Goal: Contribute content: Contribute content

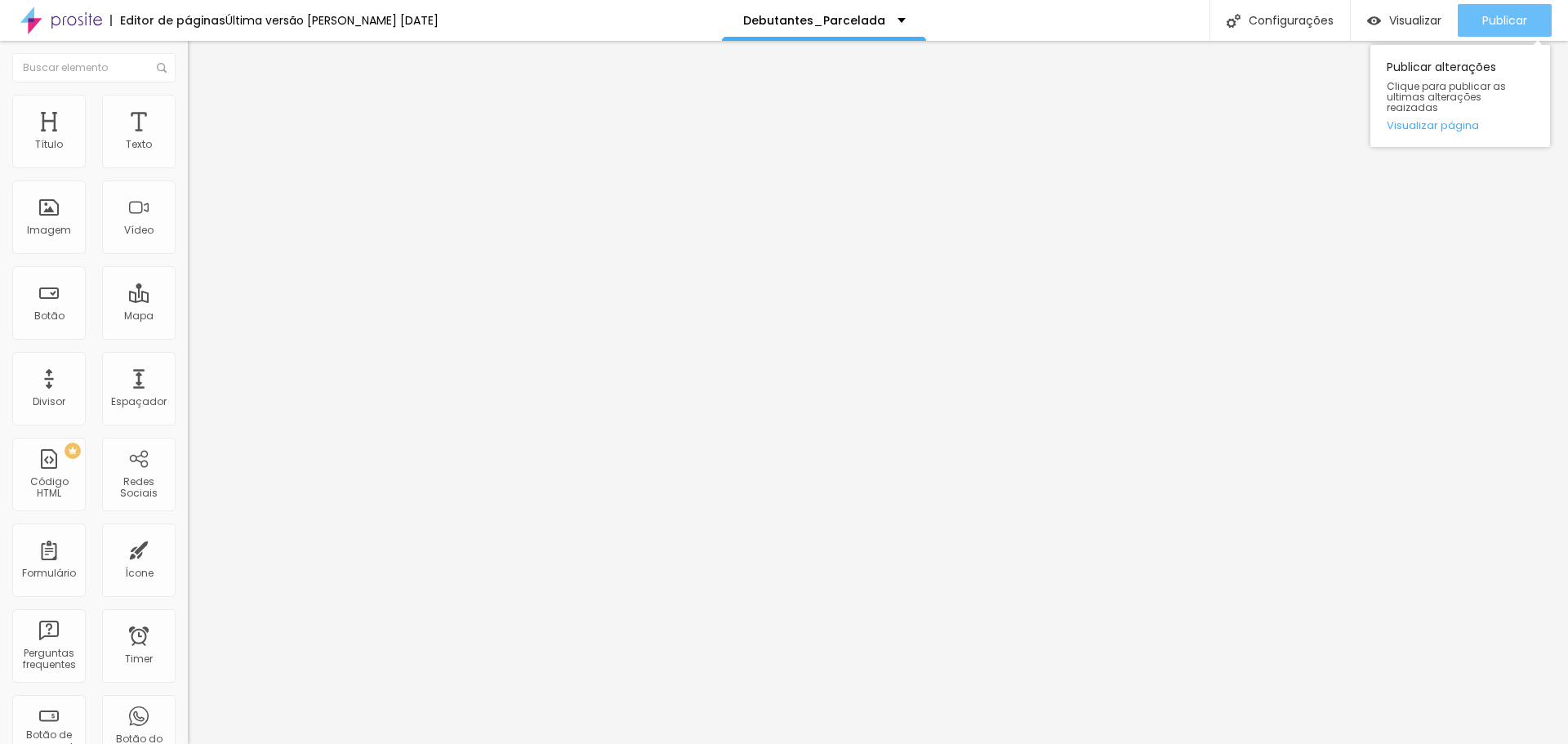
click at [1500, 13] on span "Publicar" at bounding box center [1505, 20] width 45 height 13
click at [1499, 11] on div "Publicar" at bounding box center [1505, 20] width 45 height 33
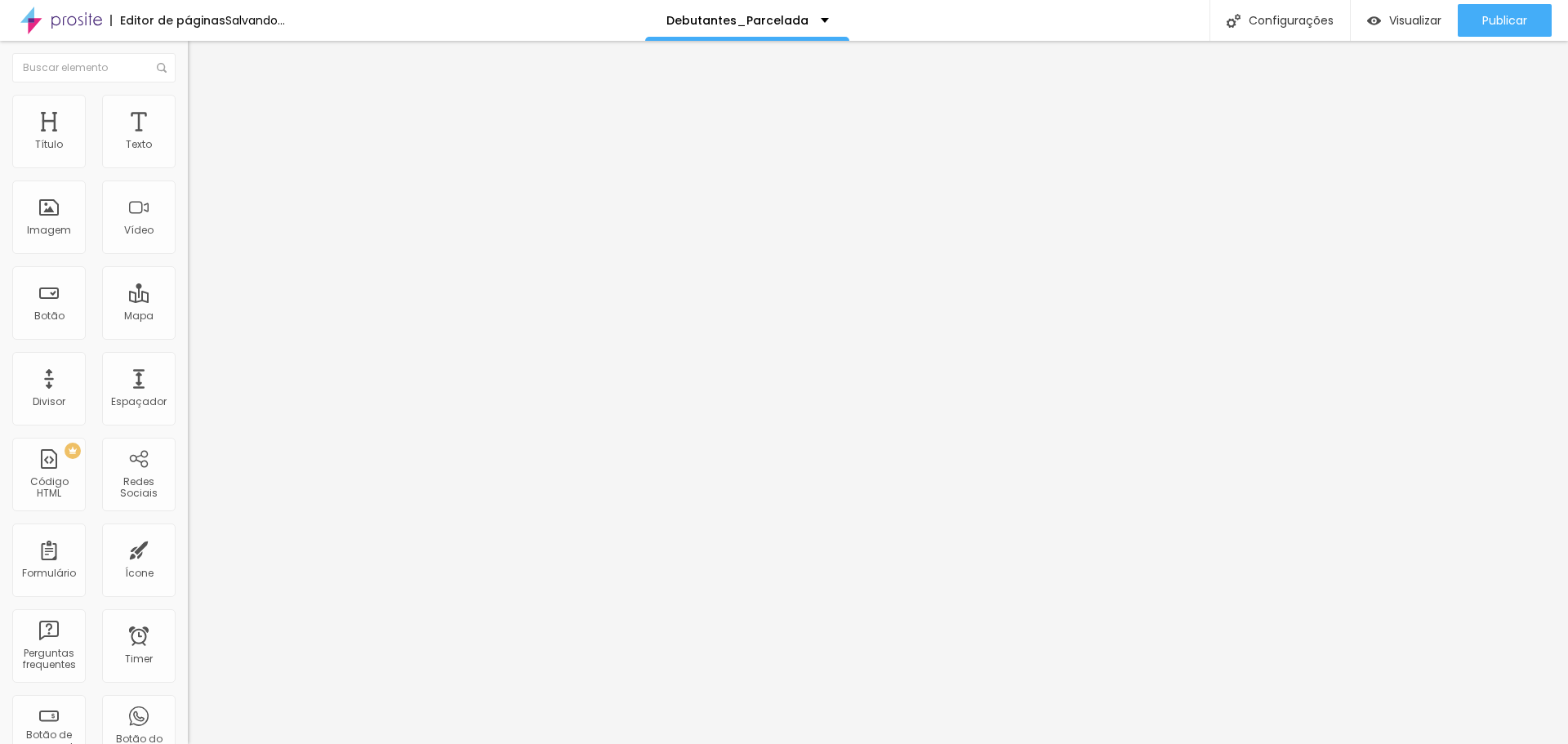
click at [188, 140] on span "Trocar imagem" at bounding box center [232, 133] width 89 height 13
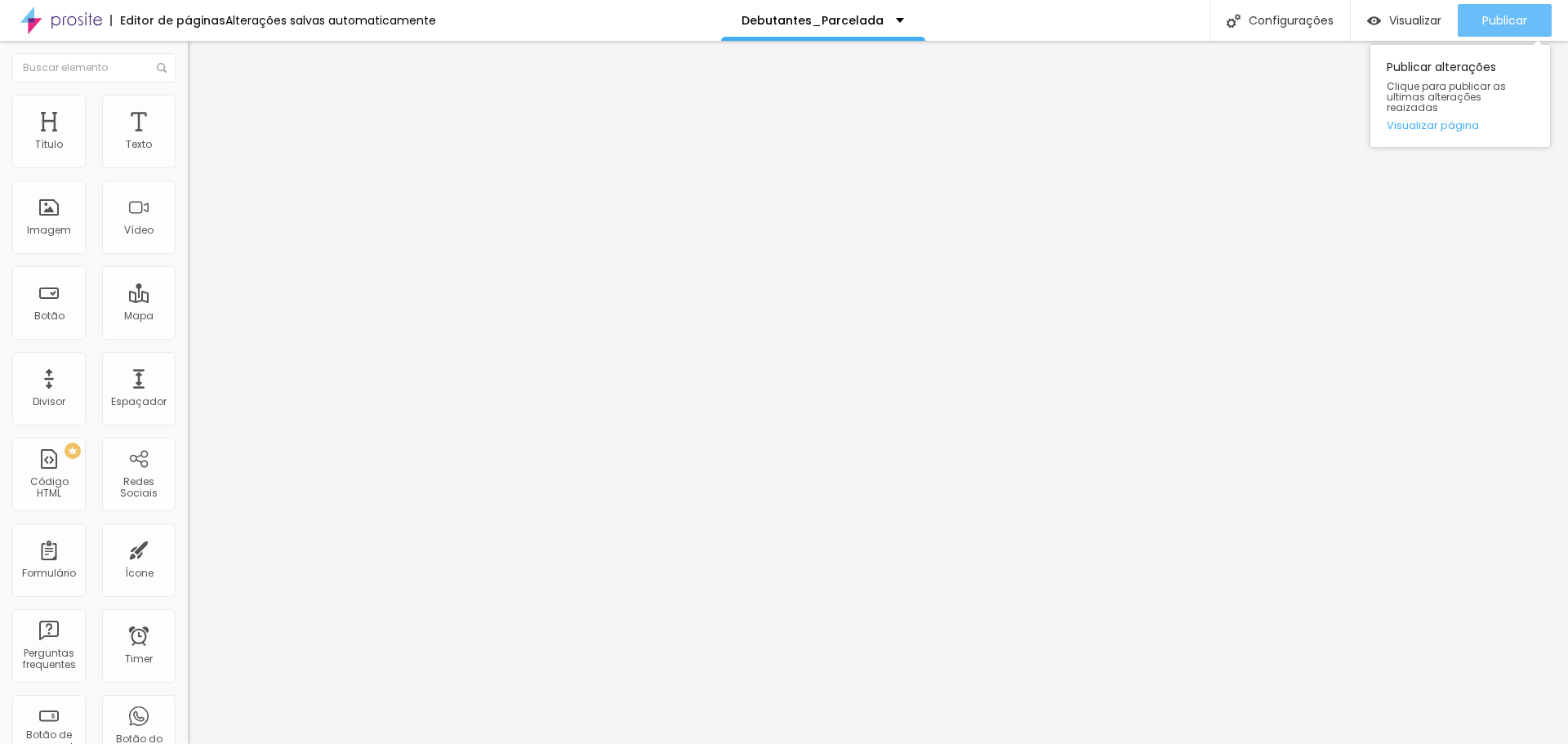
click at [1494, 13] on span "Publicar" at bounding box center [1505, 20] width 45 height 13
click at [188, 140] on span "Trocar imagem" at bounding box center [232, 133] width 89 height 13
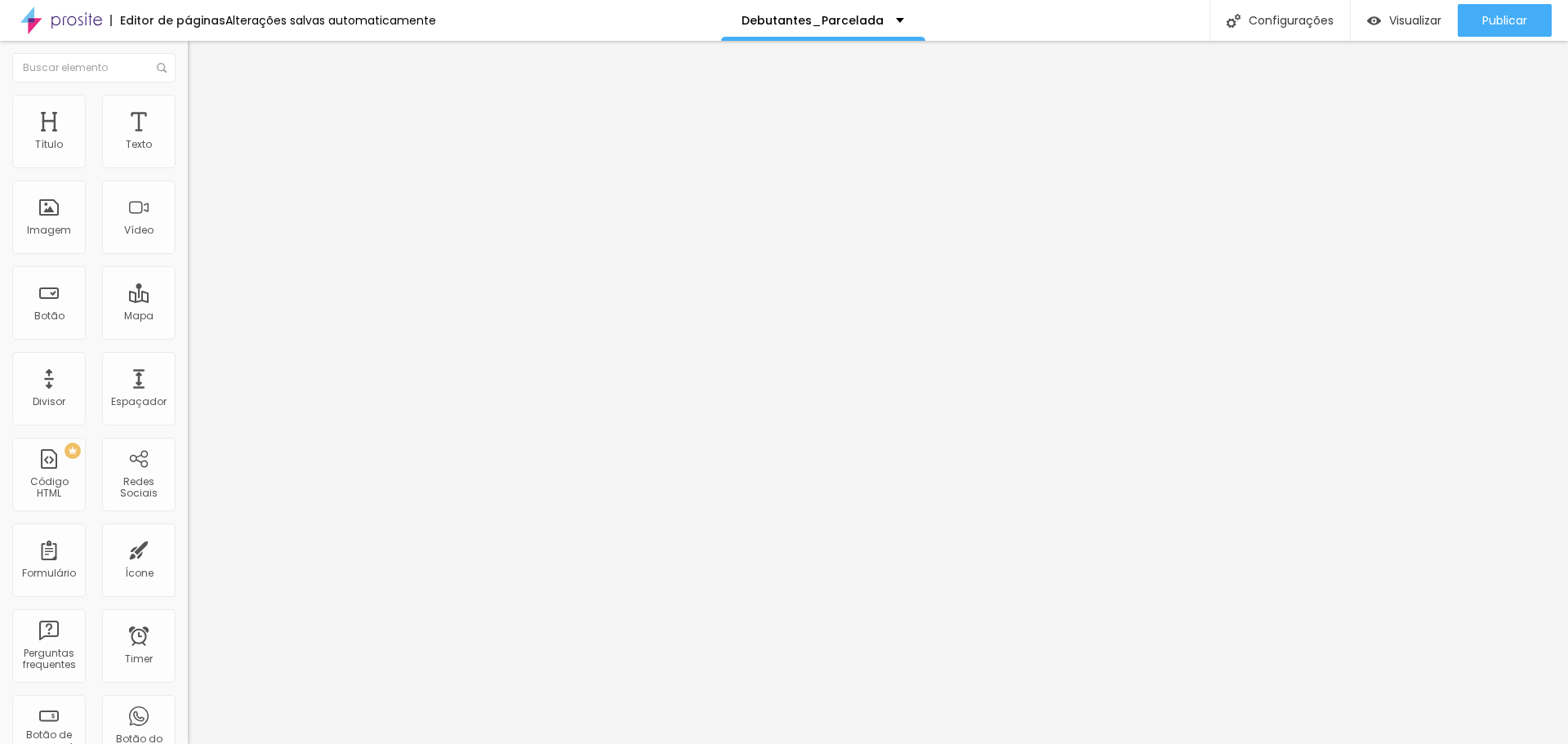
click at [188, 335] on input "[URL][DOMAIN_NAME]" at bounding box center [286, 326] width 196 height 16
paste input "[URL][DOMAIN_NAME]"
type input "[URL][DOMAIN_NAME]"
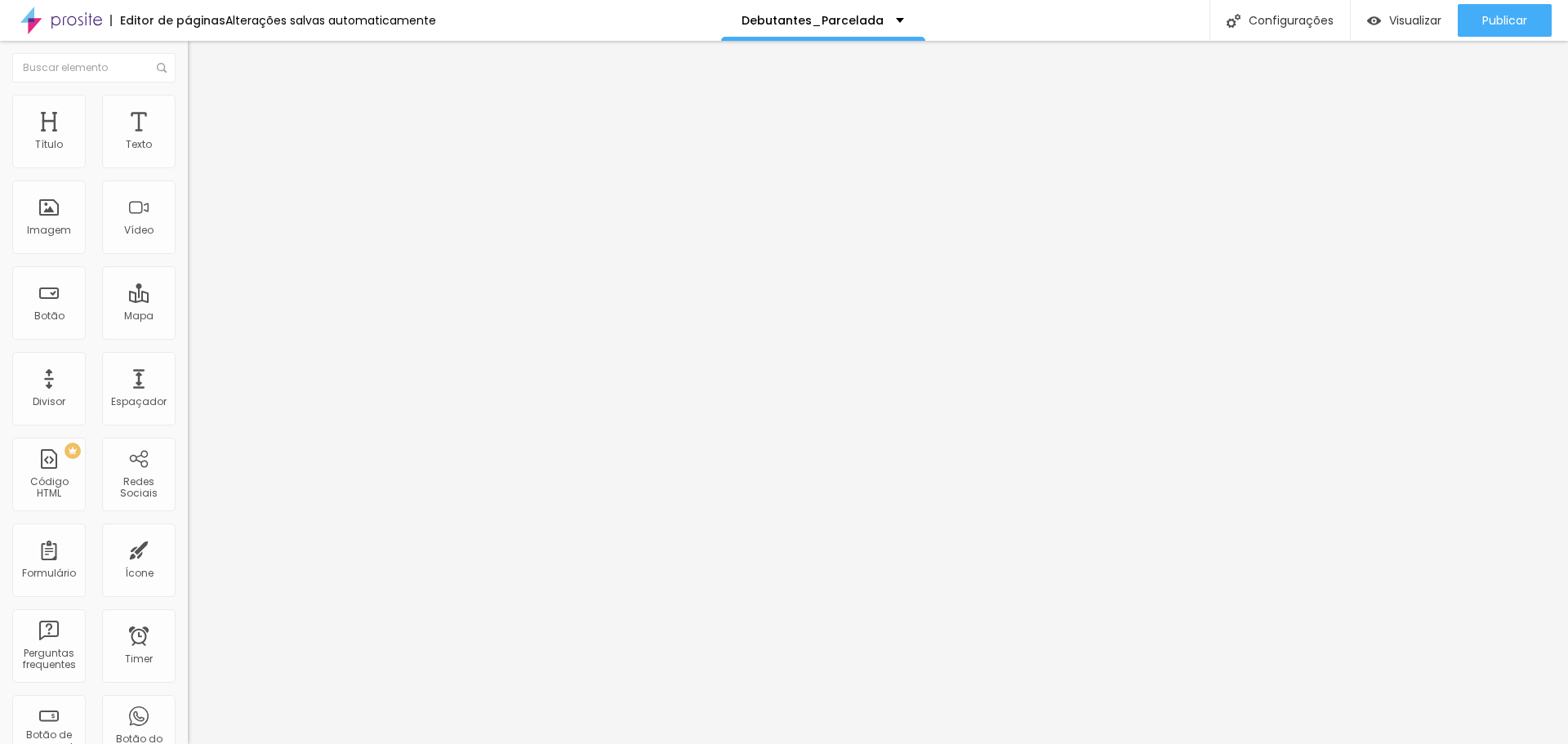
click at [188, 335] on input "[URL][DOMAIN_NAME]" at bounding box center [286, 326] width 196 height 16
click at [188, 335] on input "text" at bounding box center [286, 326] width 196 height 16
paste input "[URL][DOMAIN_NAME]"
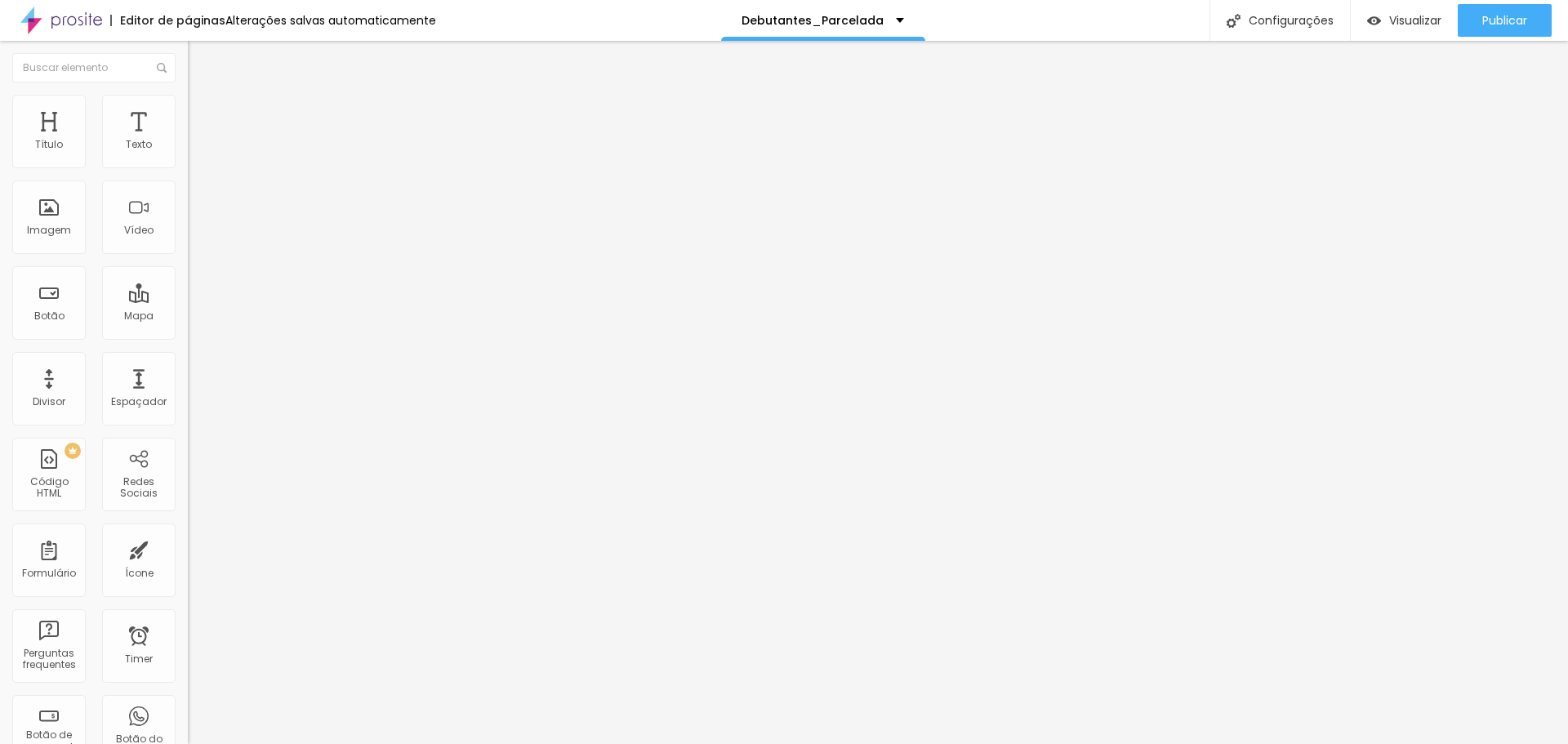
type input "[URL][DOMAIN_NAME]"
click at [188, 309] on div "Link" at bounding box center [282, 304] width 188 height 10
click at [188, 107] on li "Estilo" at bounding box center [282, 103] width 188 height 16
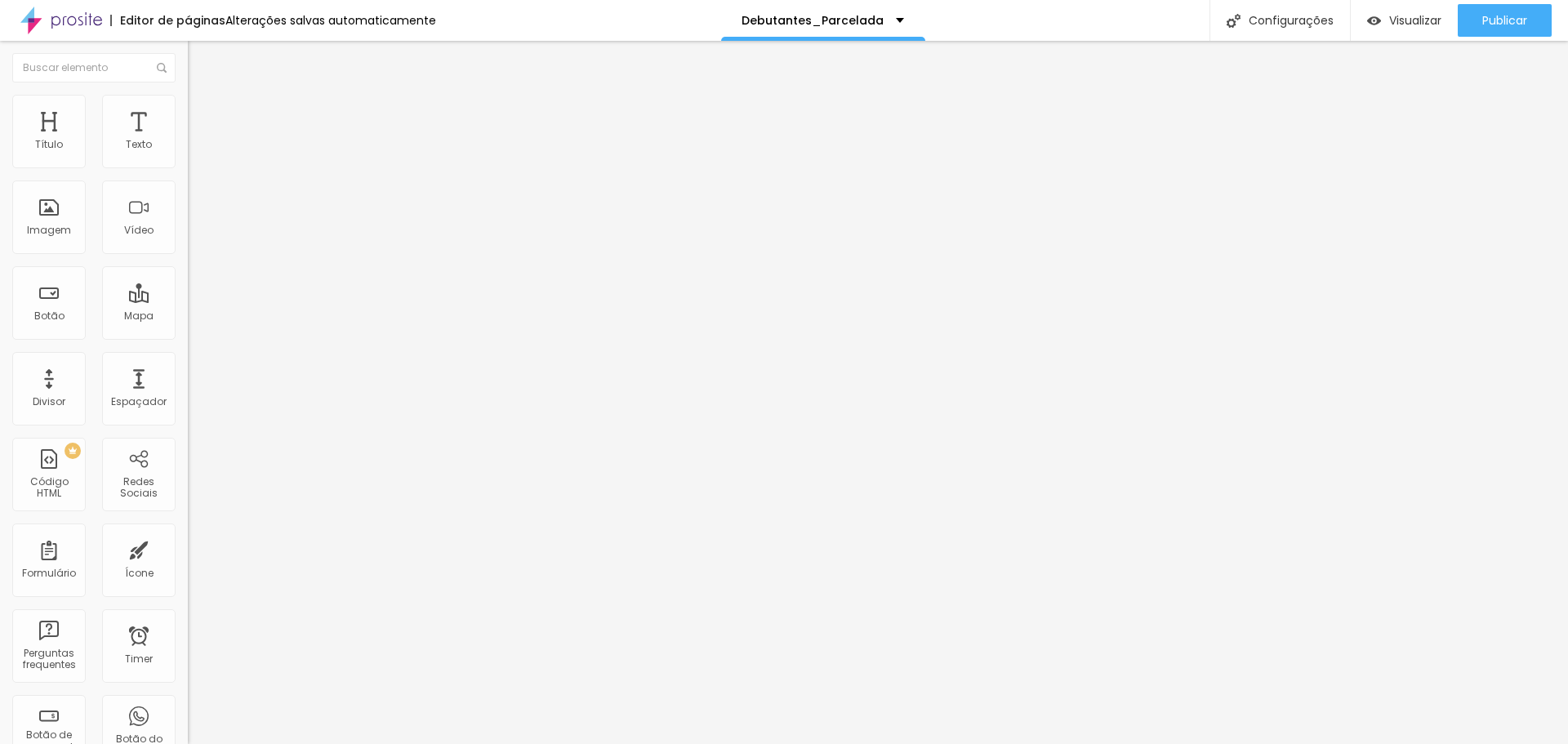
click at [202, 115] on span "Avançado" at bounding box center [229, 122] width 54 height 13
click at [188, 93] on img at bounding box center [195, 85] width 14 height 14
click at [188, 140] on span "Trocar imagem" at bounding box center [232, 133] width 89 height 13
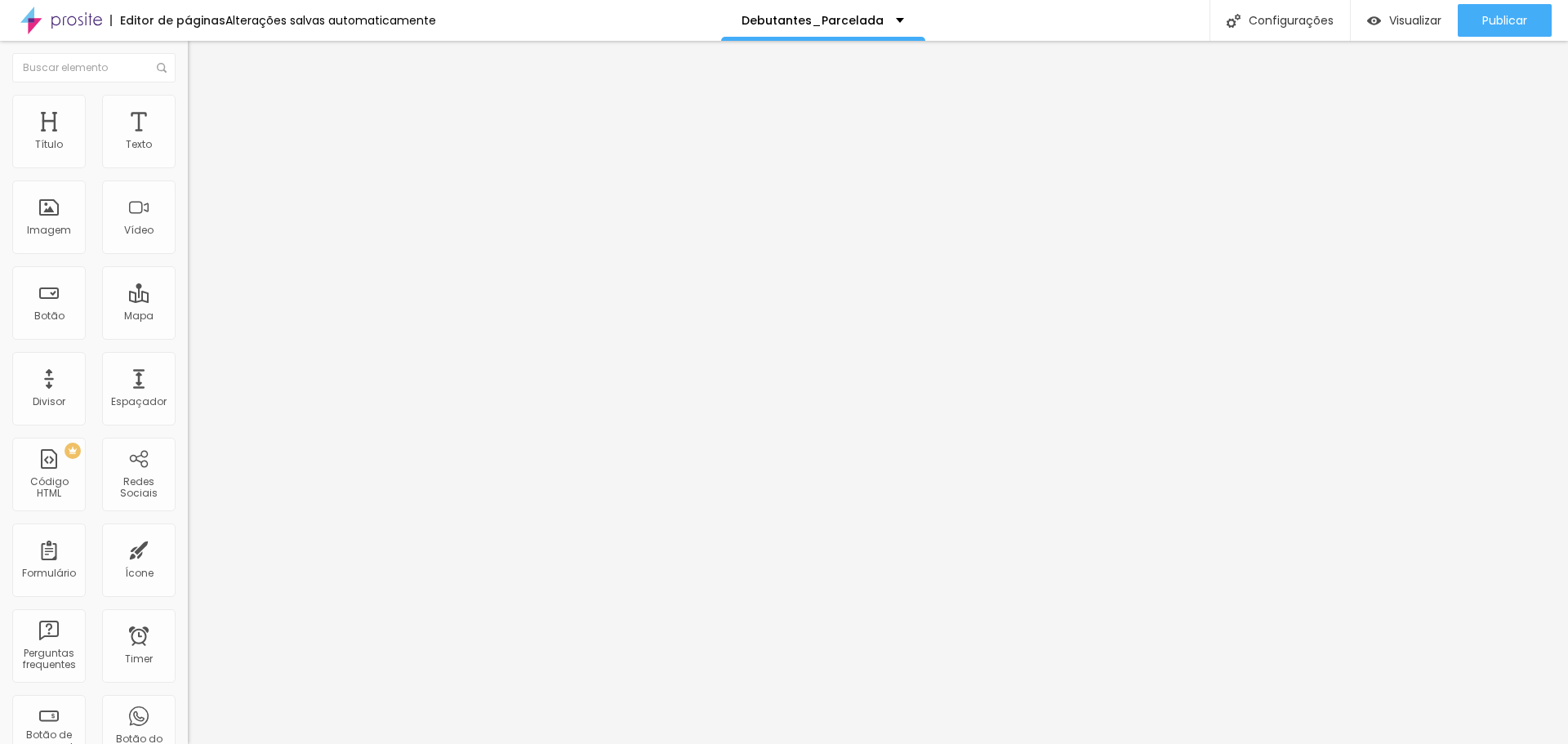
click at [1508, 18] on span "Publicar" at bounding box center [1505, 20] width 45 height 13
click at [137, 139] on div "Texto" at bounding box center [138, 145] width 26 height 12
click at [1505, 5] on div "Publicar" at bounding box center [1505, 20] width 45 height 33
